Goal: Task Accomplishment & Management: Use online tool/utility

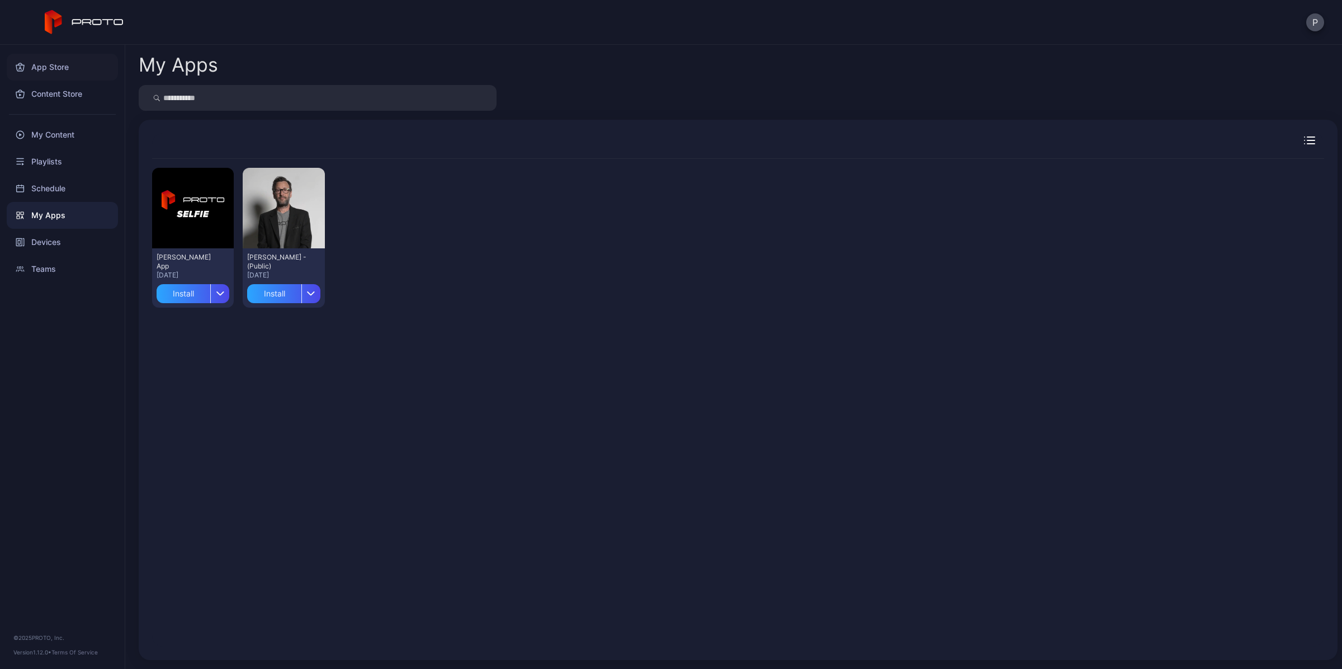
click at [62, 77] on div "App Store" at bounding box center [62, 67] width 111 height 27
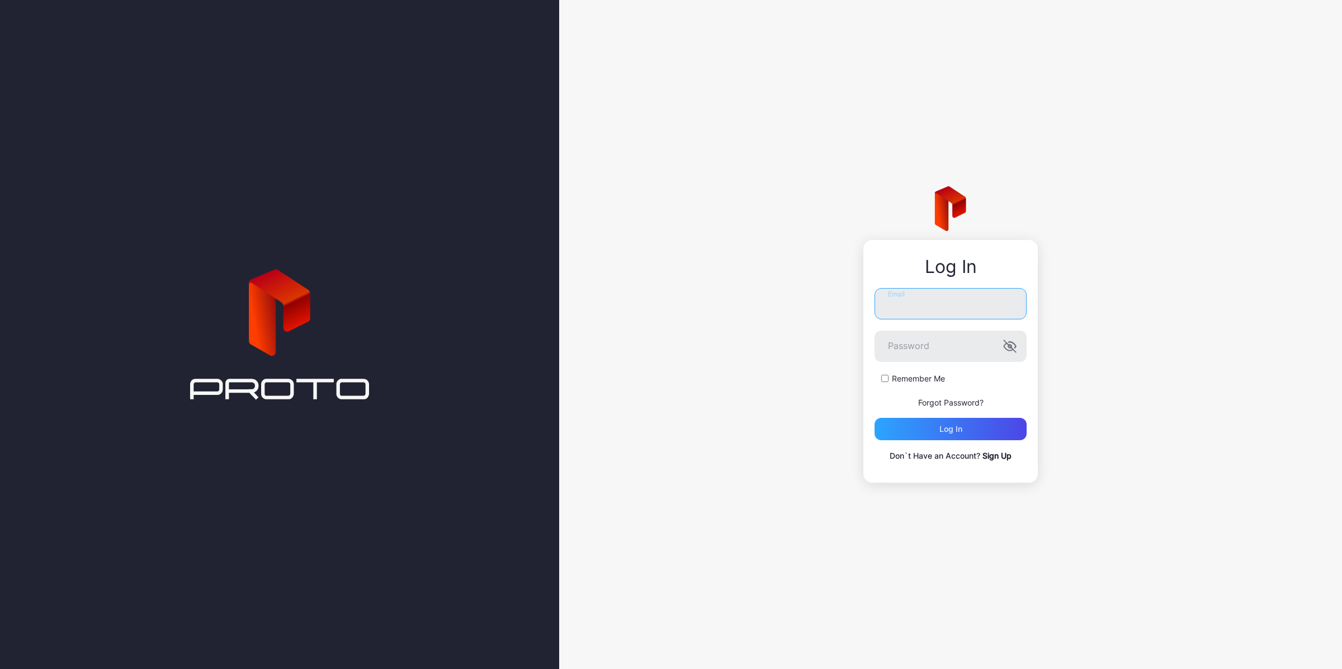
type input "**********"
click at [962, 426] on div "Log in" at bounding box center [951, 428] width 23 height 9
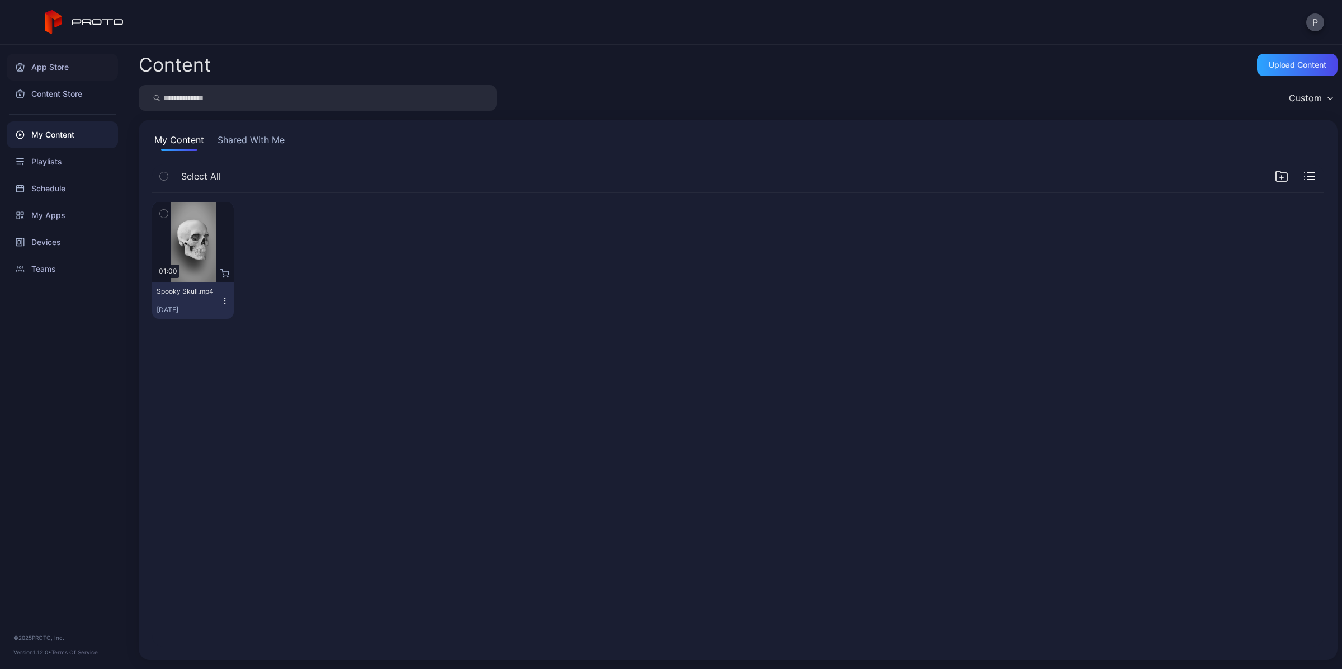
click at [65, 57] on div "App Store" at bounding box center [62, 67] width 111 height 27
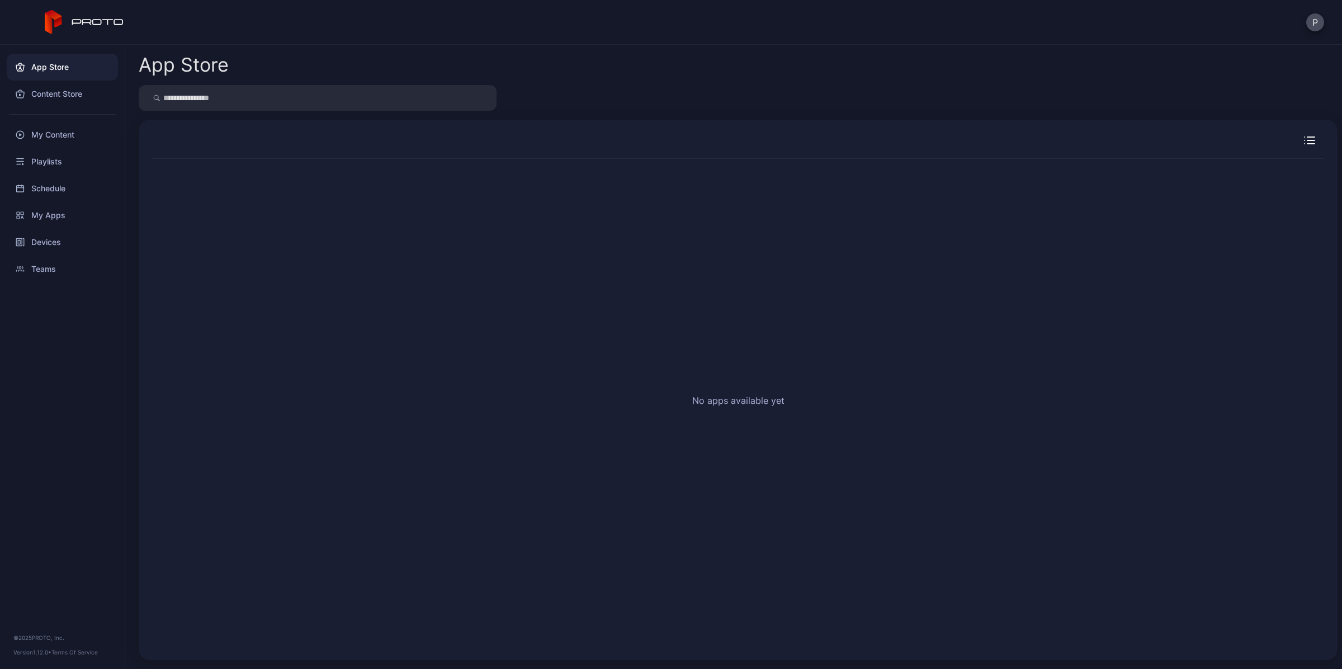
click at [686, 163] on div "No apps available yet" at bounding box center [738, 403] width 1172 height 488
click at [296, 103] on input "search" at bounding box center [318, 98] width 358 height 26
drag, startPoint x: 555, startPoint y: 144, endPoint x: 319, endPoint y: 137, distance: 235.6
click at [526, 148] on div at bounding box center [738, 146] width 1172 height 26
click at [53, 91] on div "Content Store" at bounding box center [62, 94] width 111 height 27
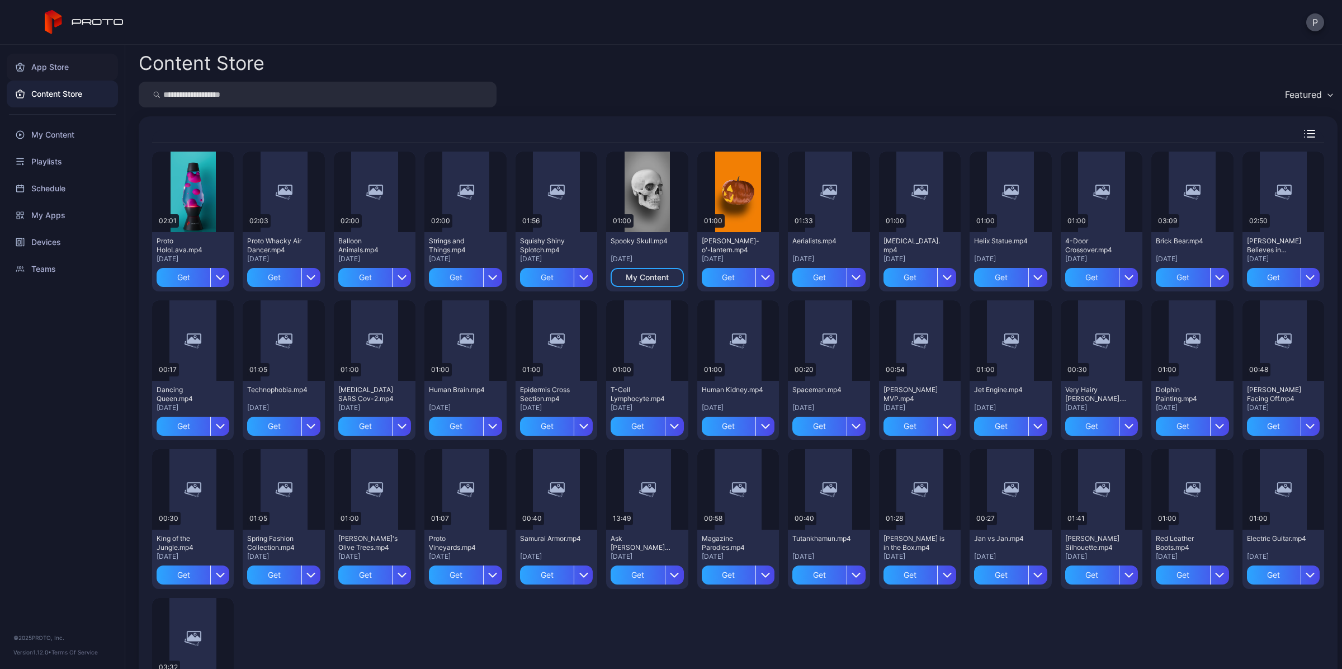
click at [48, 67] on div "App Store" at bounding box center [62, 67] width 111 height 27
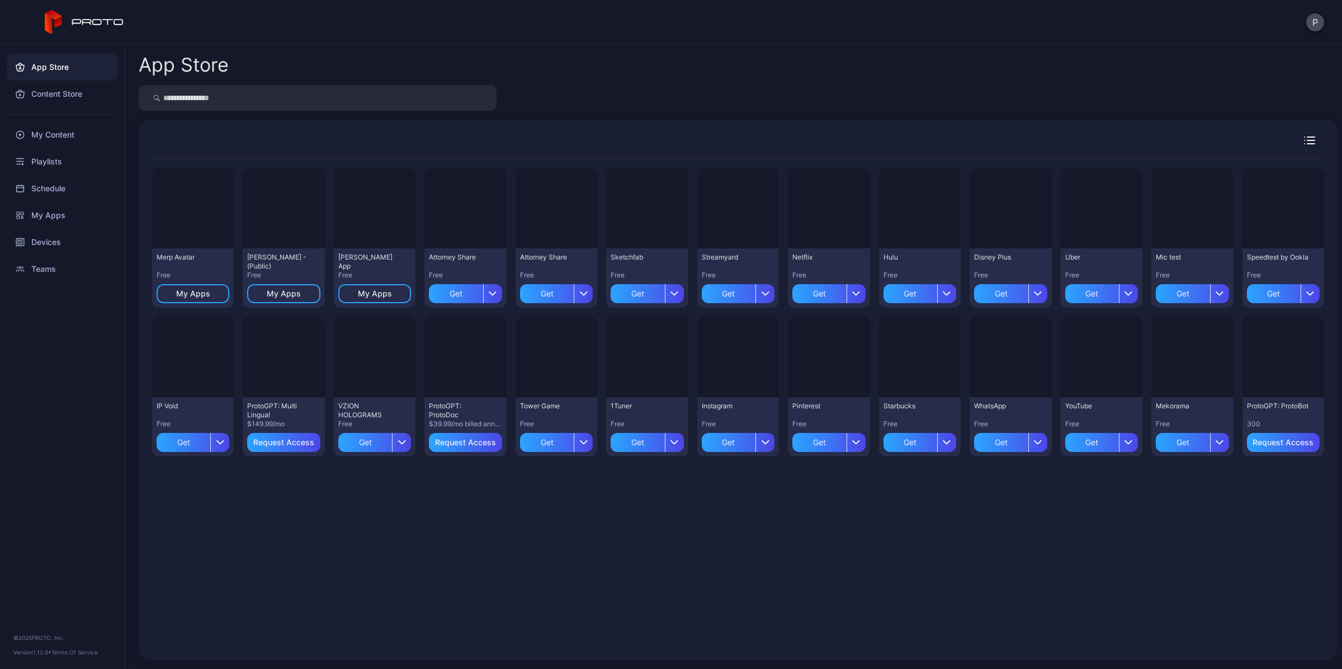
click at [325, 554] on div "Preview Merp Avatar Free My Apps Preview [PERSON_NAME] N Persona - (Public) Fre…" at bounding box center [738, 403] width 1172 height 488
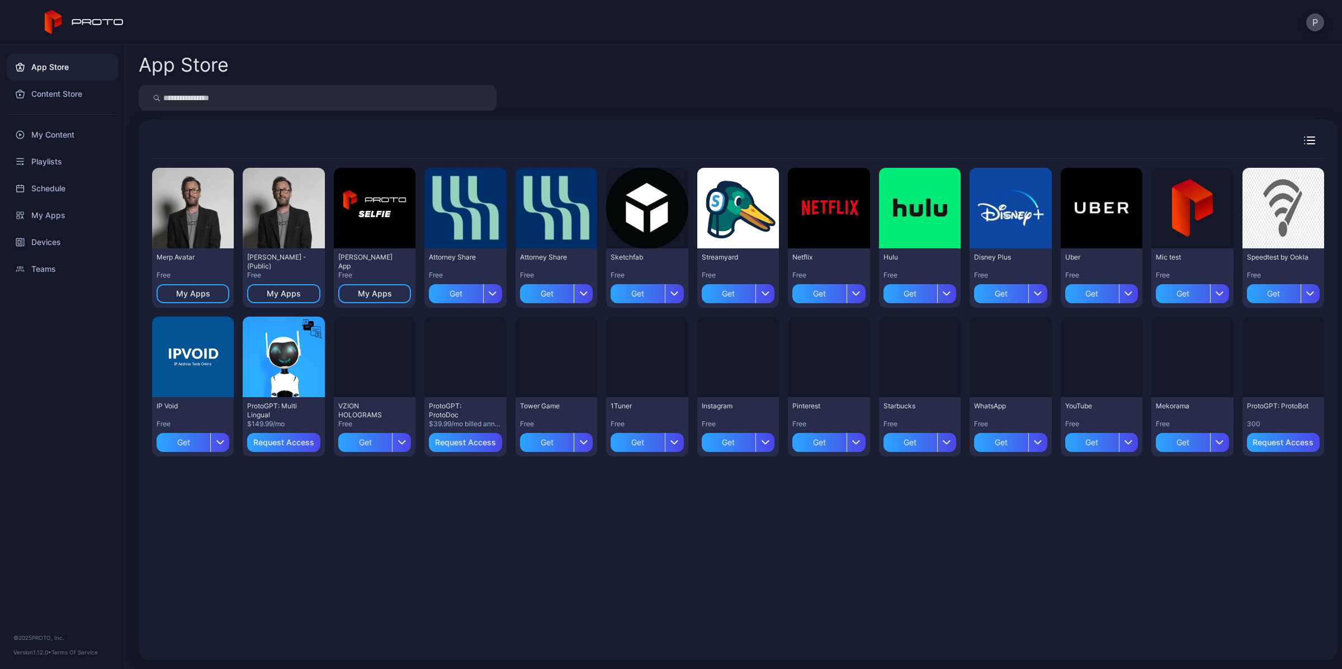
click at [207, 274] on div "Free" at bounding box center [193, 275] width 73 height 9
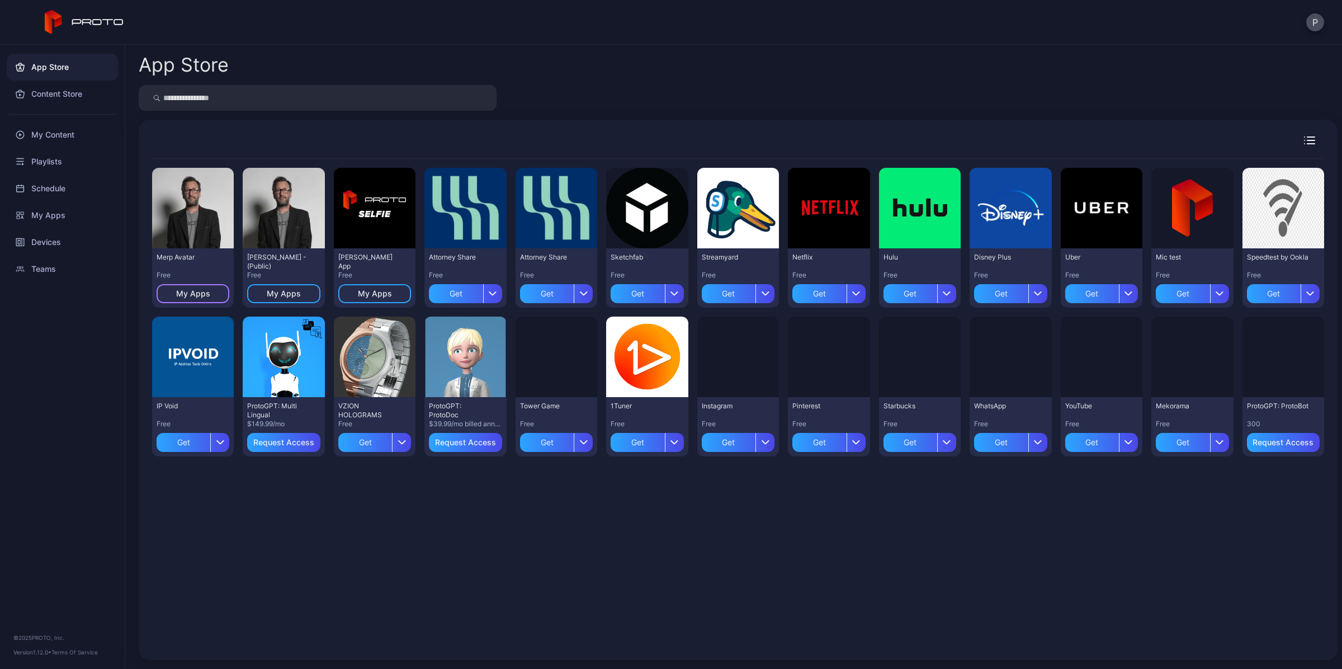
click at [213, 294] on div "My Apps" at bounding box center [193, 293] width 73 height 19
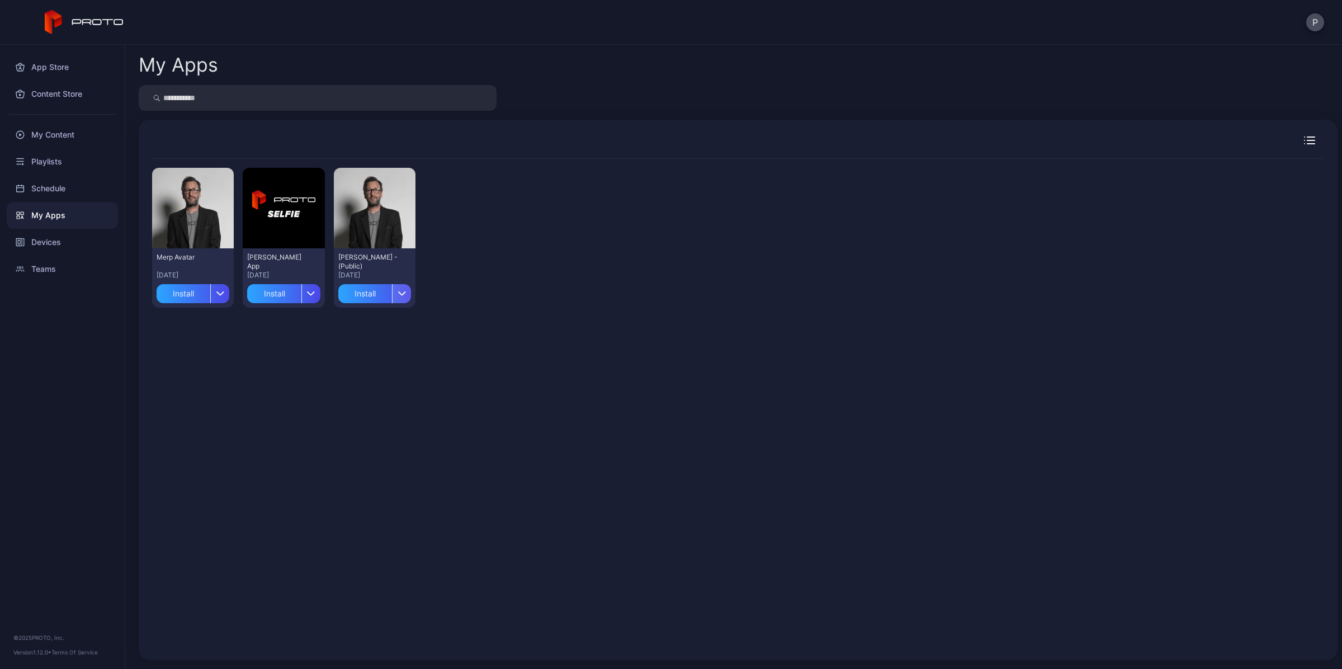
click at [399, 295] on icon "button" at bounding box center [402, 293] width 7 height 3
click at [379, 358] on button "Delete" at bounding box center [371, 362] width 95 height 36
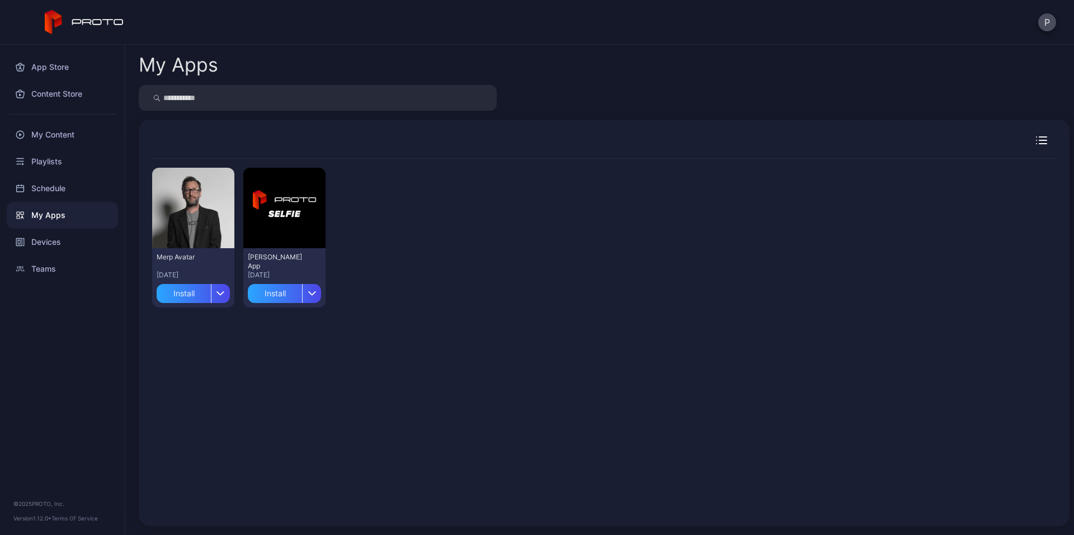
click at [535, 455] on div "Preview Merp Avatar [DATE] Install Preview [PERSON_NAME] App [DATE] Install" at bounding box center [604, 336] width 904 height 354
click at [74, 70] on div "App Store" at bounding box center [62, 67] width 111 height 27
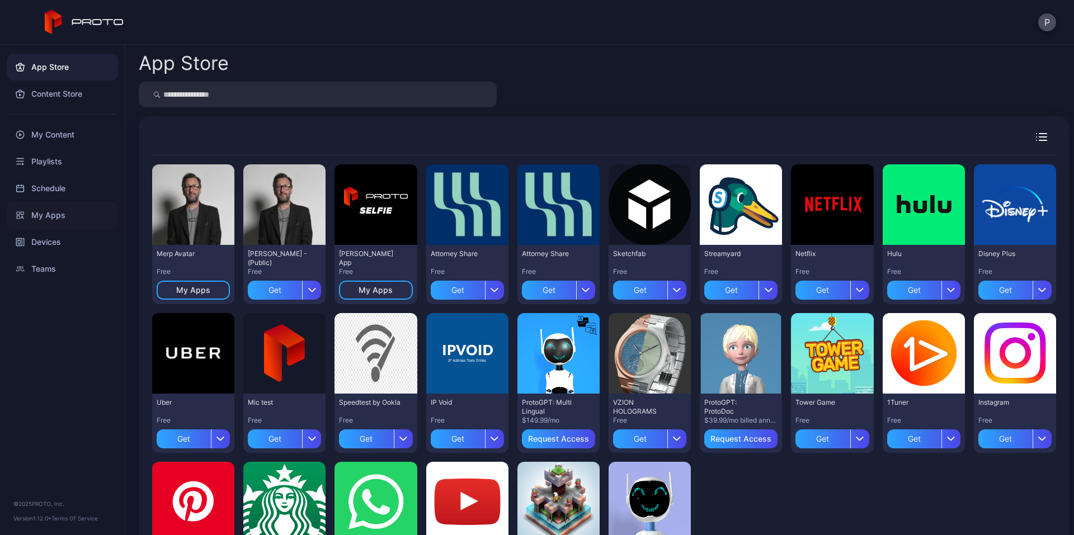
click at [55, 221] on div "My Apps" at bounding box center [62, 215] width 111 height 27
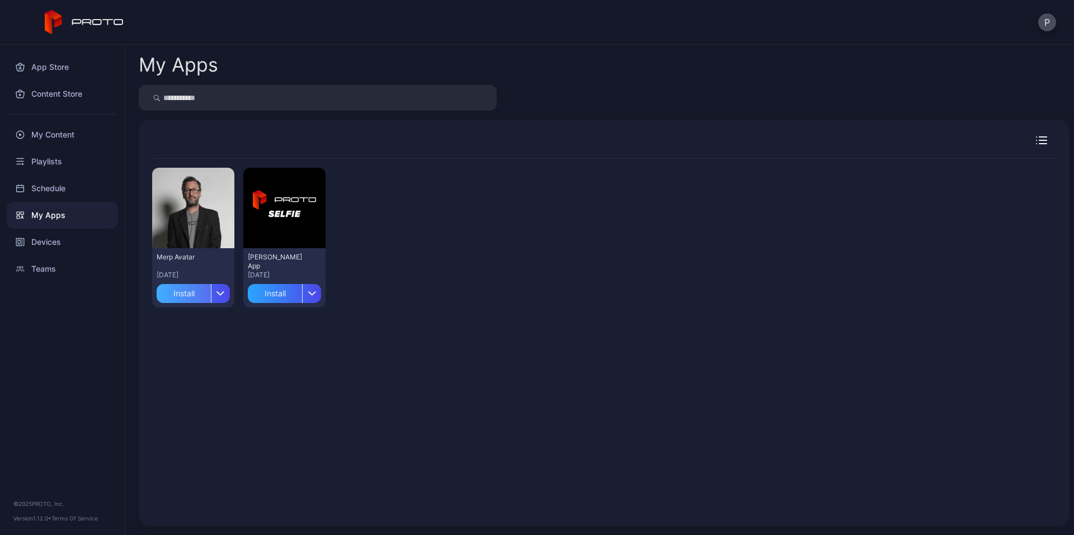
click at [204, 298] on div "Install" at bounding box center [184, 293] width 54 height 19
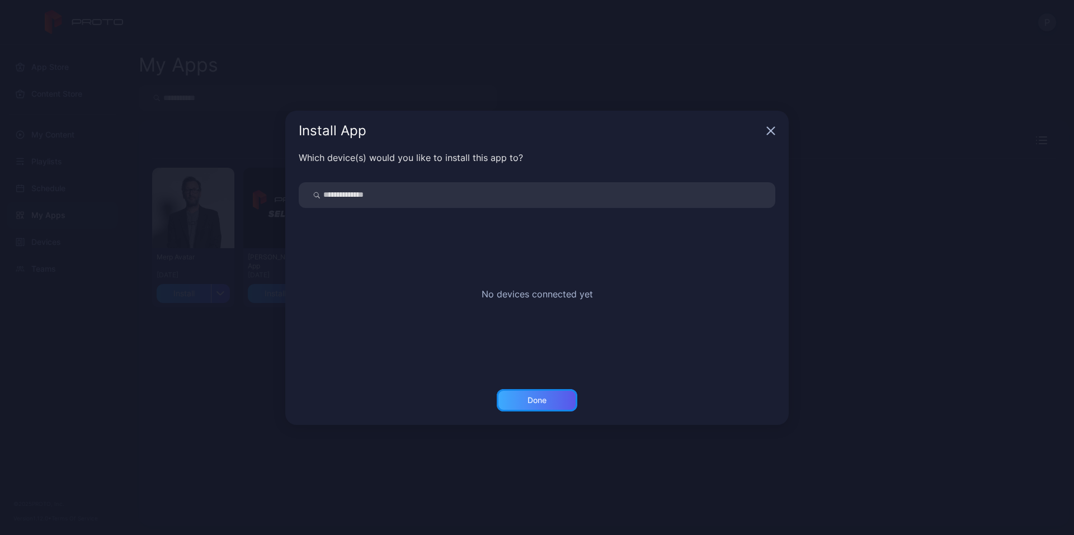
click at [530, 399] on div "Done" at bounding box center [536, 400] width 19 height 9
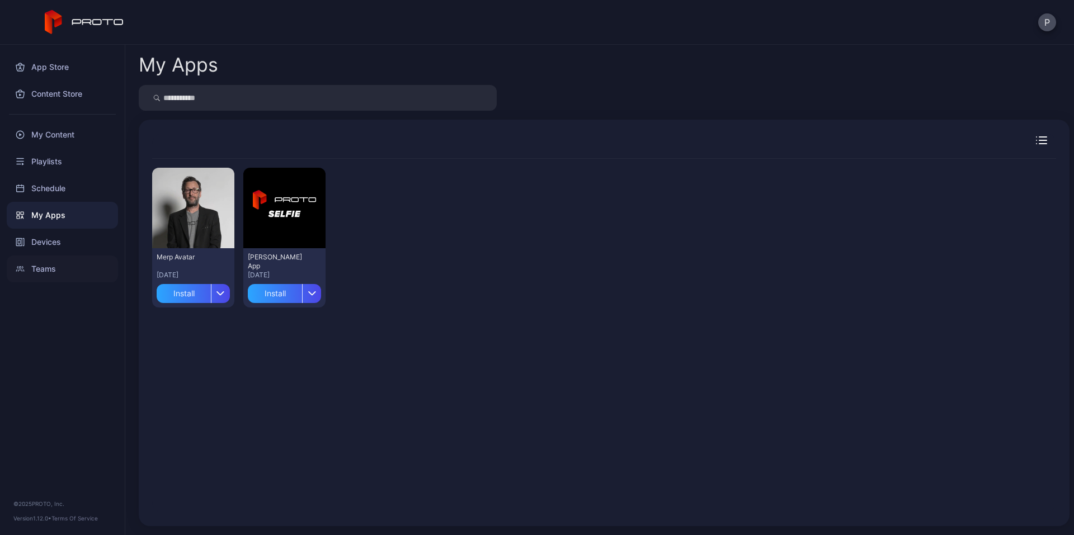
click at [49, 268] on div "Teams" at bounding box center [62, 269] width 111 height 27
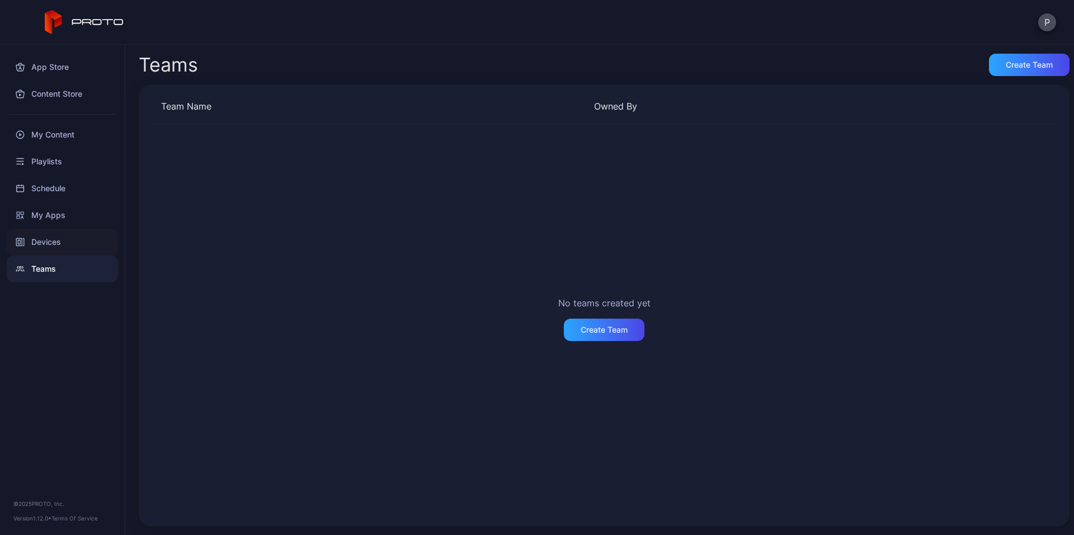
click at [50, 248] on div "Devices" at bounding box center [62, 242] width 111 height 27
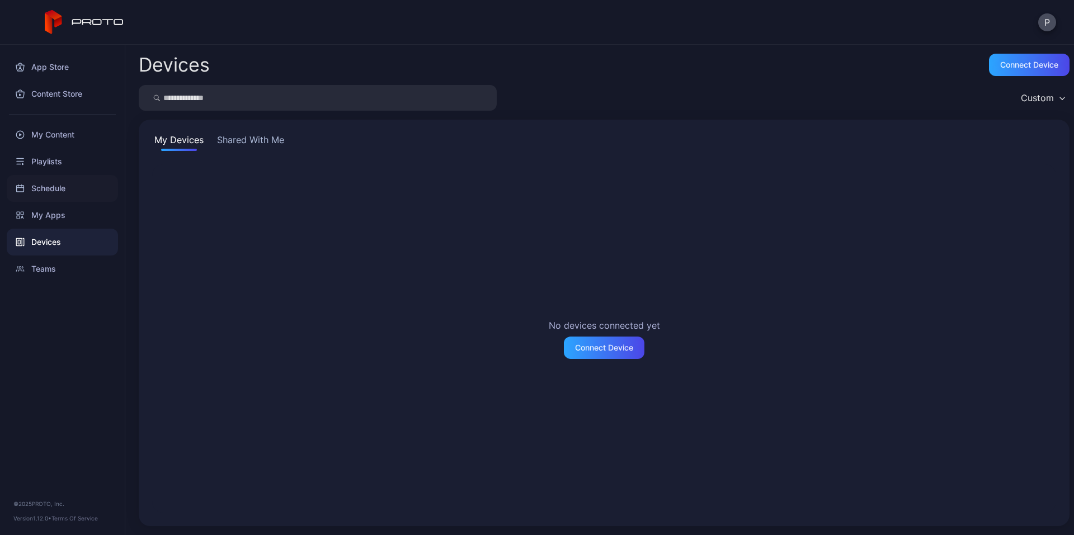
click at [39, 194] on div "Schedule" at bounding box center [62, 188] width 111 height 27
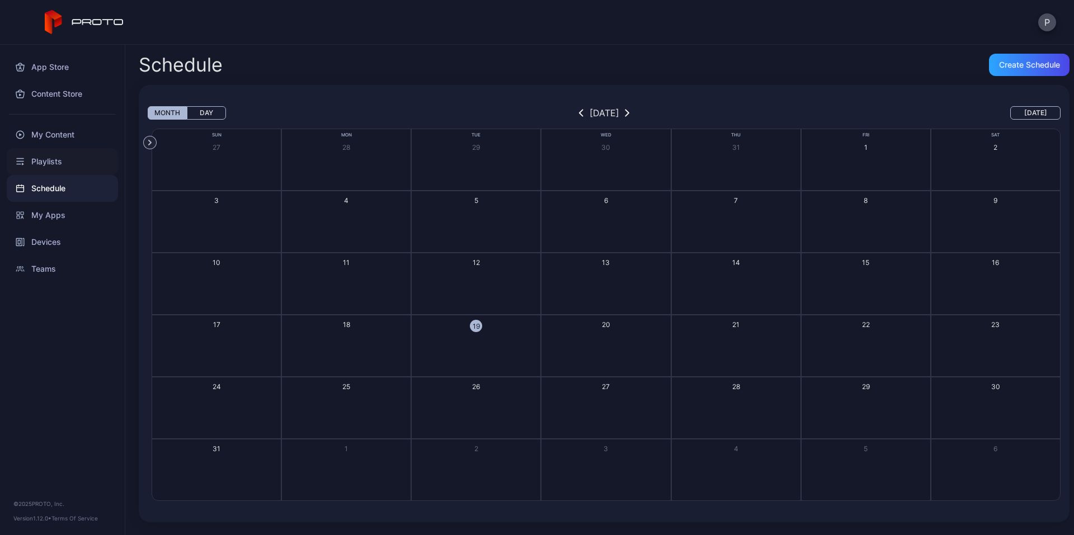
click at [39, 158] on div "Playlists" at bounding box center [62, 161] width 111 height 27
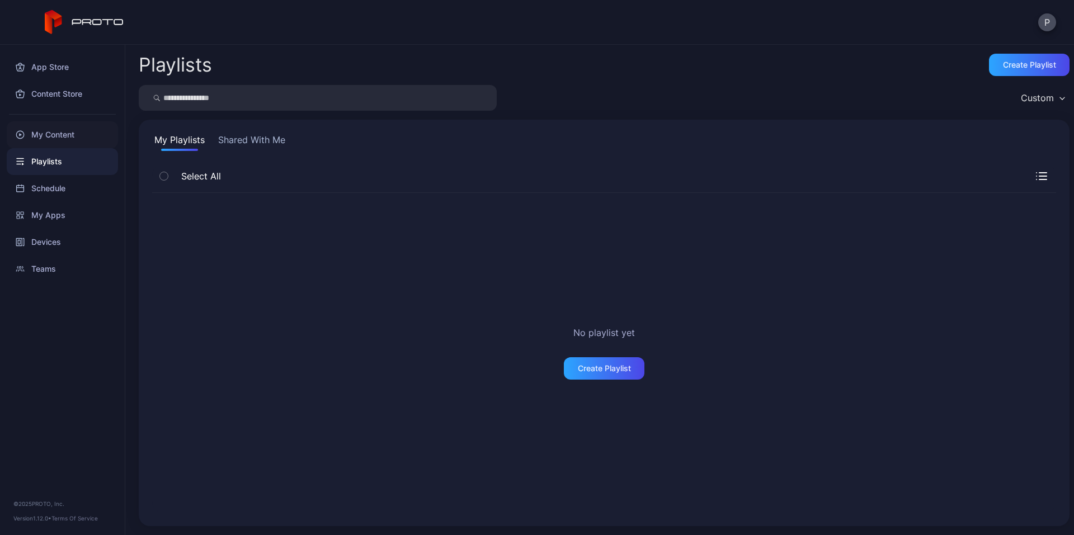
click at [54, 139] on div "My Content" at bounding box center [62, 134] width 111 height 27
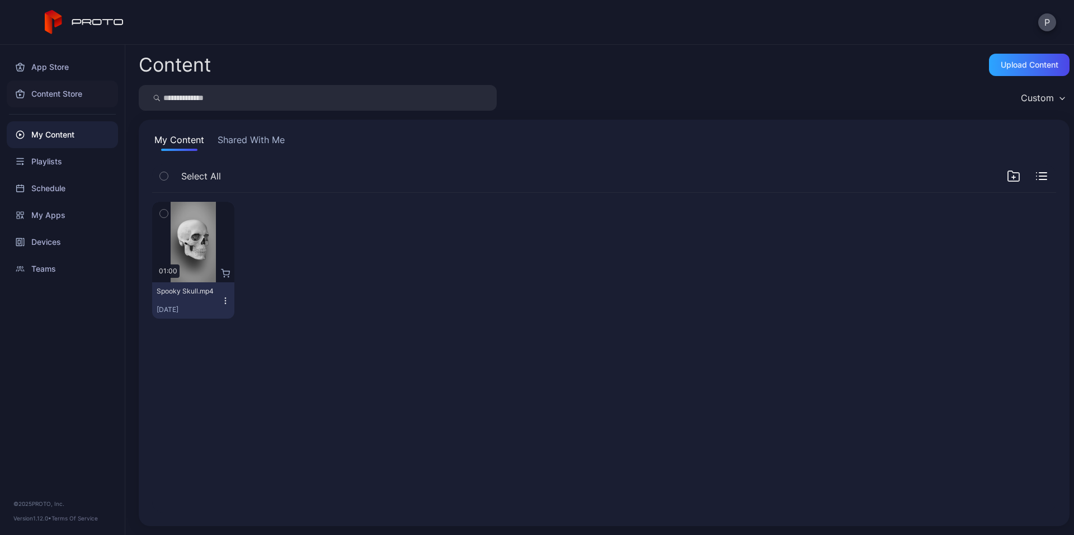
click at [44, 101] on div "Content Store" at bounding box center [62, 94] width 111 height 27
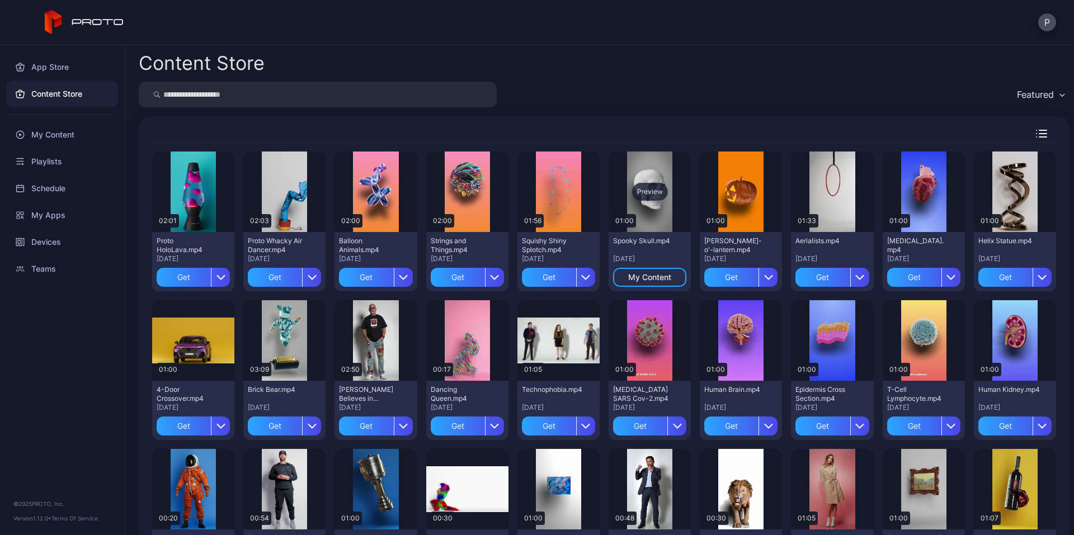
click at [649, 191] on div "Preview" at bounding box center [650, 192] width 36 height 18
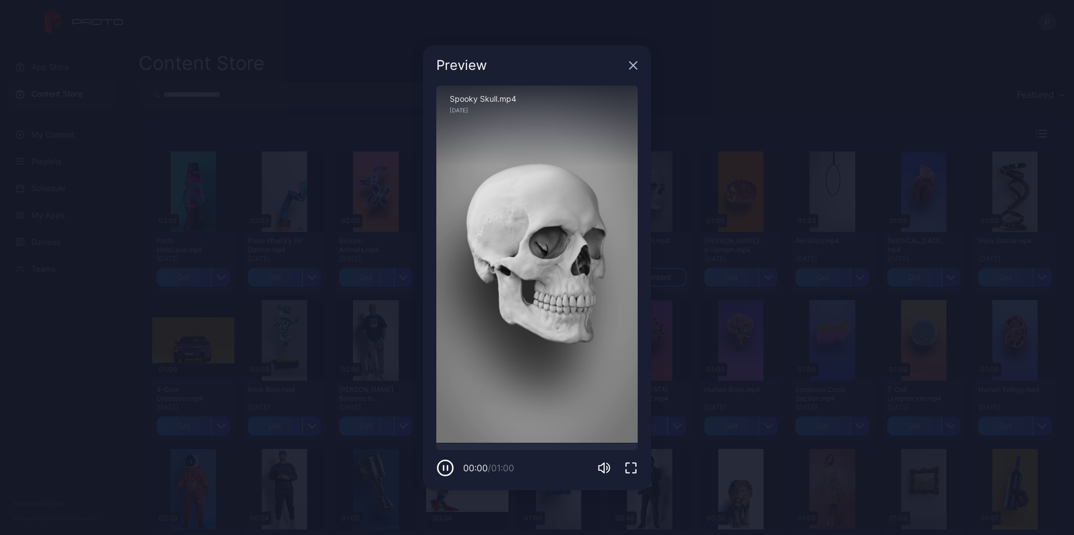
click at [515, 290] on div "Sorry, your browser doesn‘t support embedded videos" at bounding box center [536, 265] width 201 height 358
click at [632, 68] on icon "button" at bounding box center [633, 65] width 9 height 9
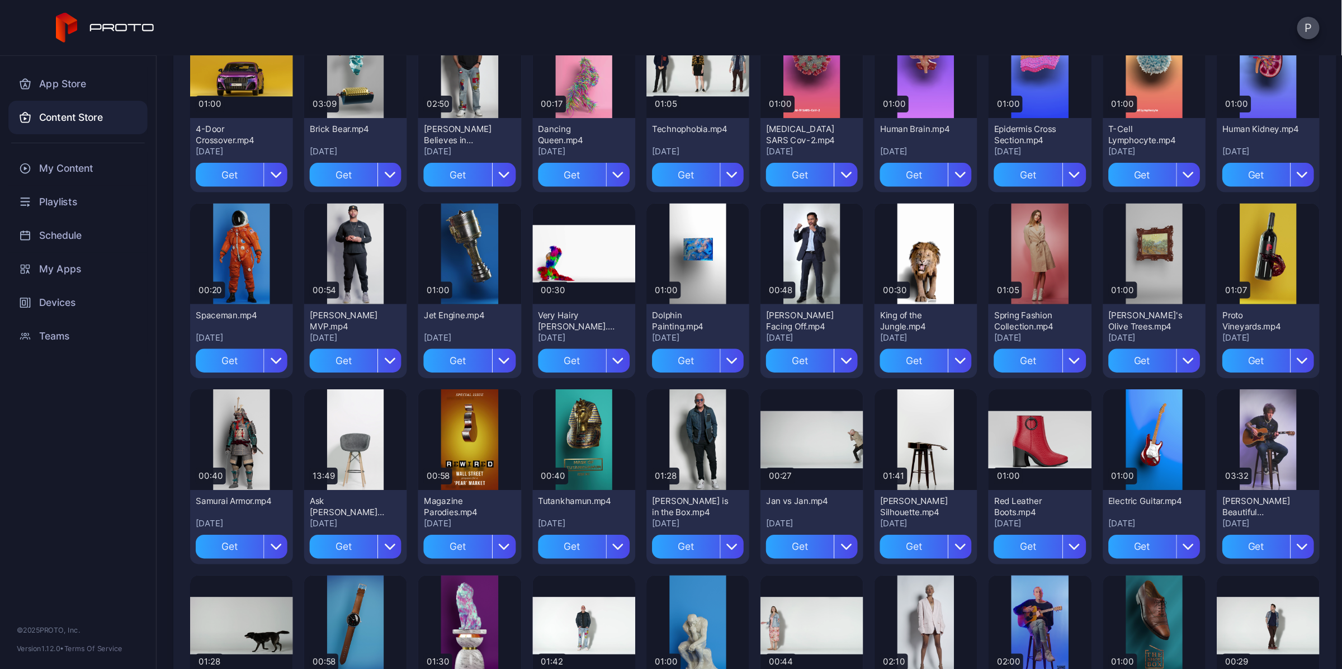
scroll to position [280, 0]
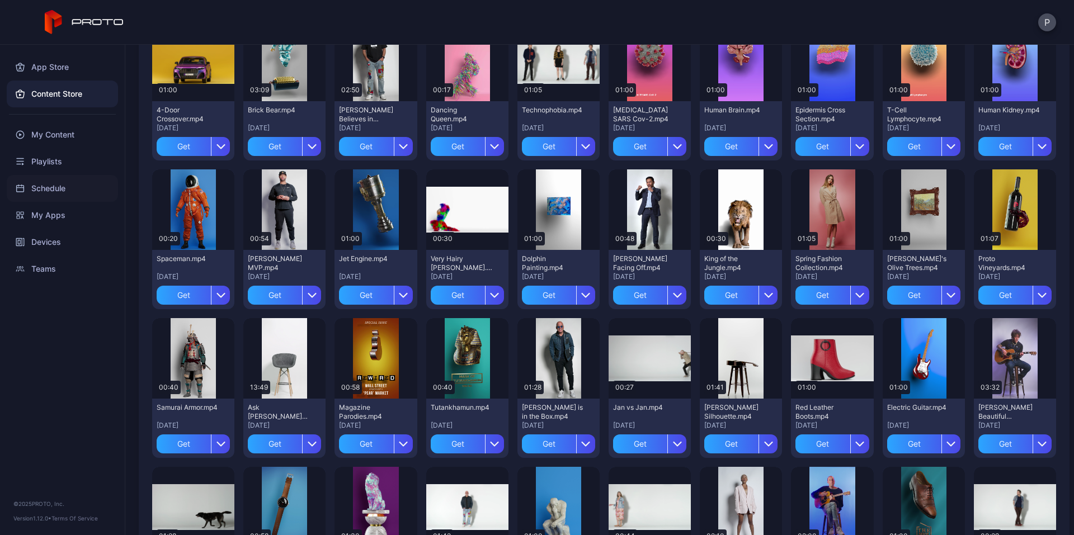
click at [64, 192] on div "Schedule" at bounding box center [62, 188] width 111 height 27
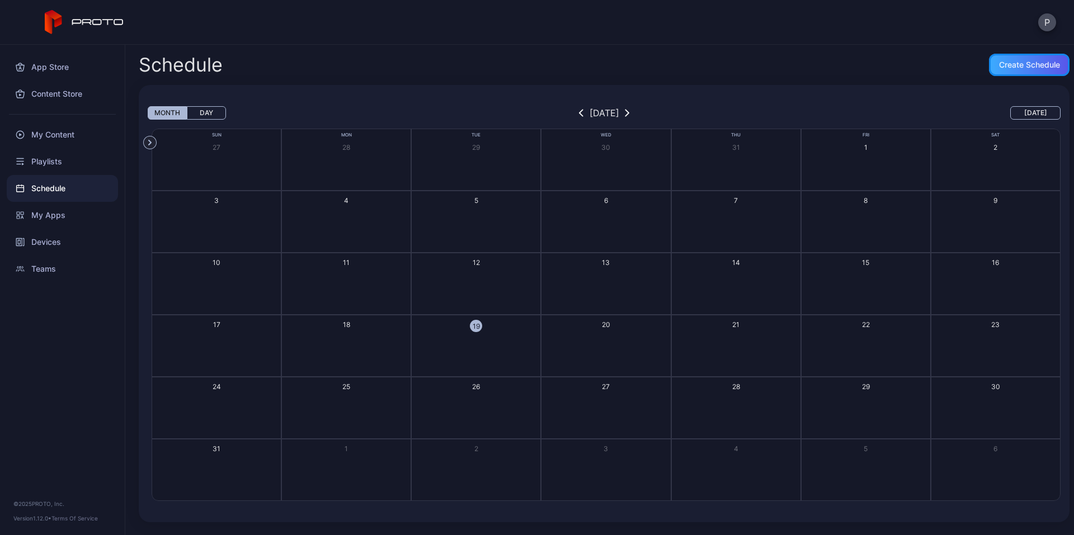
click at [999, 62] on div "Create Schedule" at bounding box center [1029, 64] width 61 height 9
click at [331, 242] on button "4" at bounding box center [346, 222] width 130 height 62
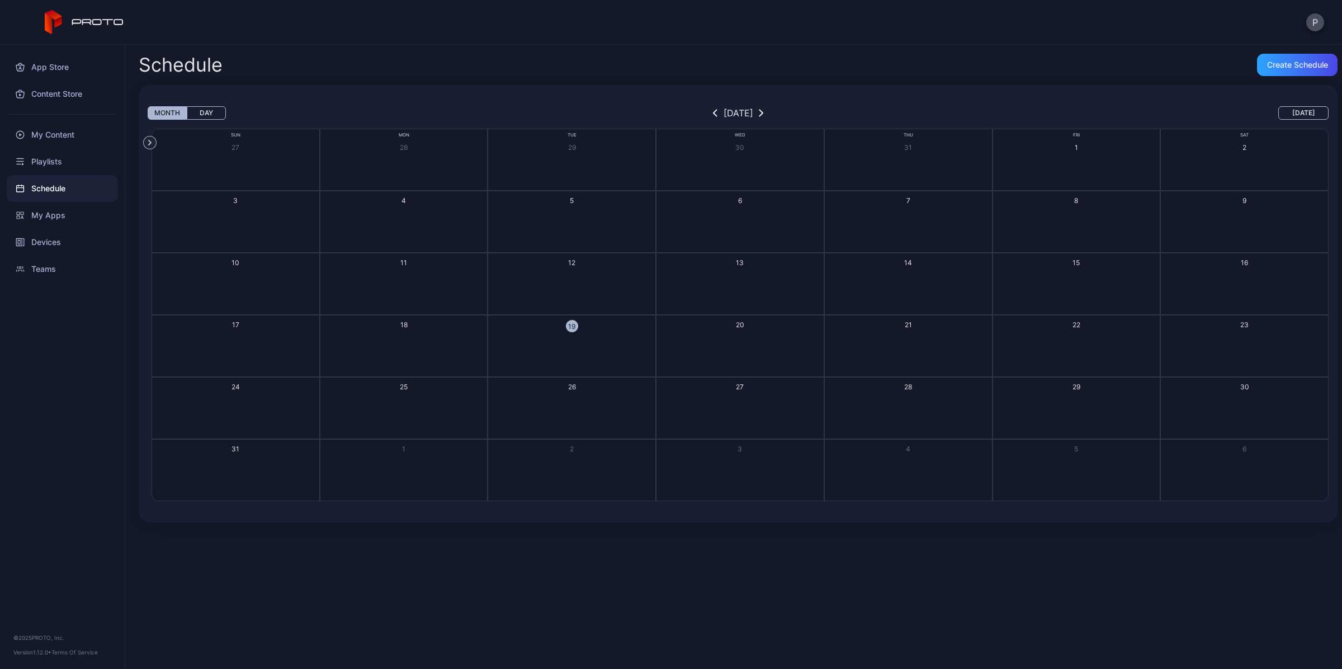
click at [580, 59] on div "Schedule Create Schedule" at bounding box center [738, 65] width 1199 height 22
click at [51, 238] on div "Devices" at bounding box center [62, 242] width 111 height 27
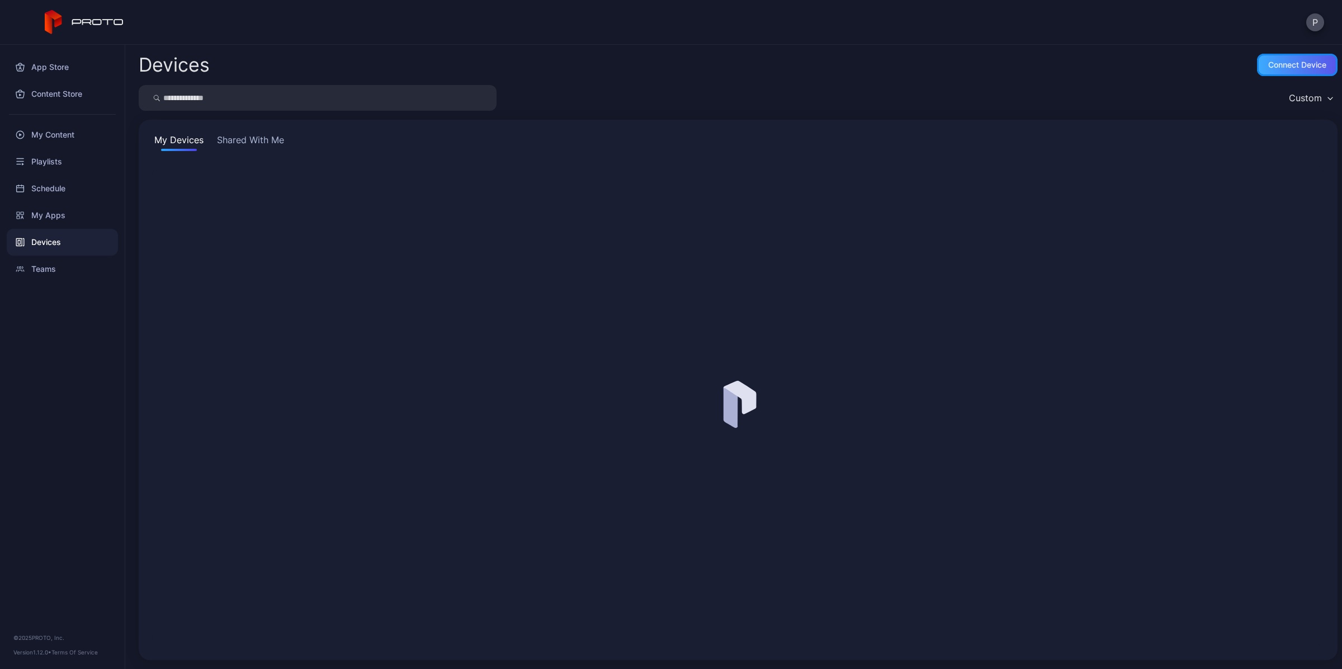
click at [1291, 62] on div "Connect device" at bounding box center [1297, 64] width 58 height 9
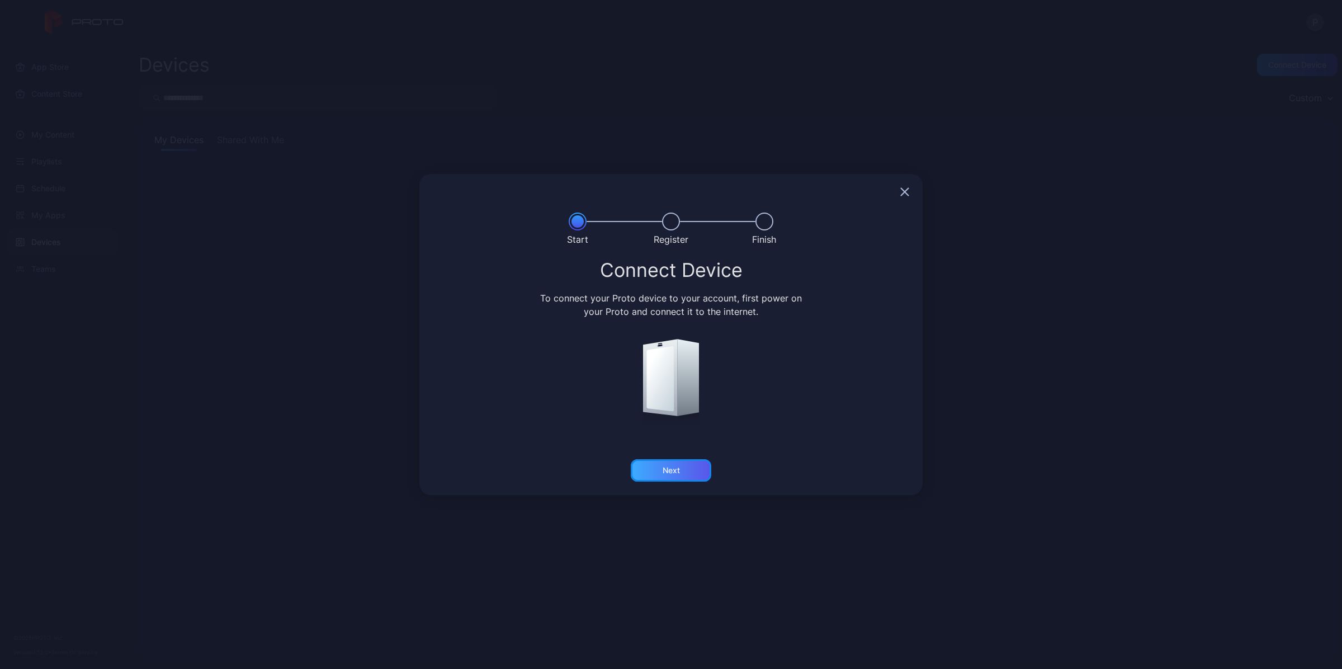
click at [678, 477] on div "Next" at bounding box center [671, 470] width 81 height 22
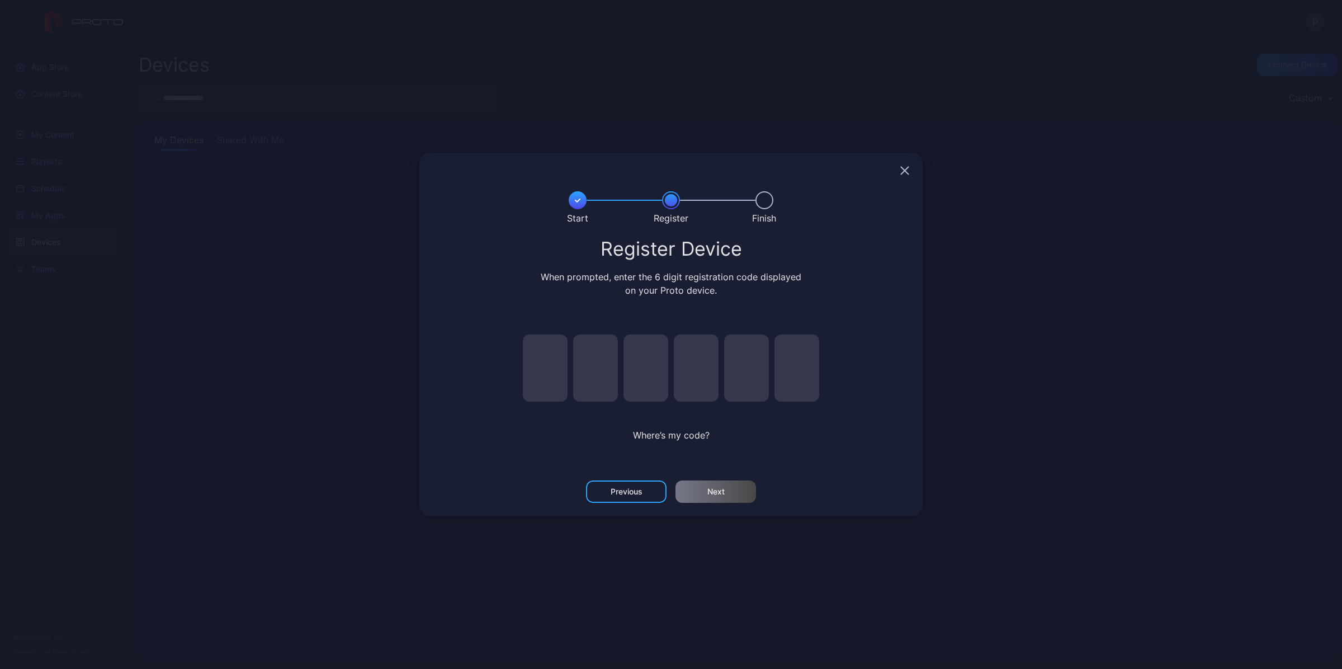
click at [534, 365] on input "pin code 1 of 6" at bounding box center [545, 367] width 45 height 67
click at [725, 438] on div "Where’s my code?" at bounding box center [671, 434] width 324 height 13
click at [900, 166] on icon "button" at bounding box center [904, 170] width 9 height 9
